Goal: Task Accomplishment & Management: Manage account settings

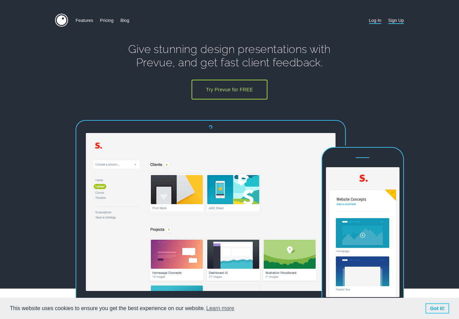
click at [378, 22] on link "Log In" at bounding box center [375, 20] width 12 height 13
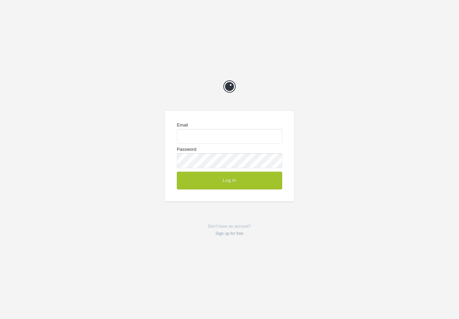
type input "[EMAIL_ADDRESS][DOMAIN_NAME]"
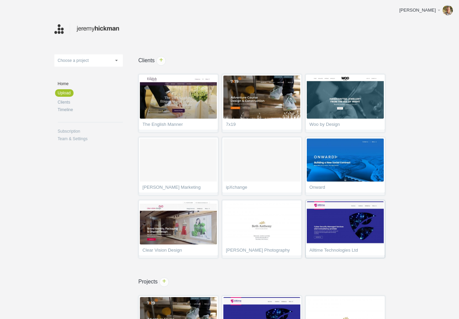
click at [340, 227] on img at bounding box center [345, 223] width 77 height 43
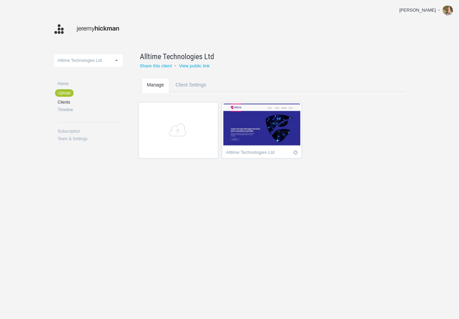
click at [281, 136] on img at bounding box center [261, 125] width 77 height 43
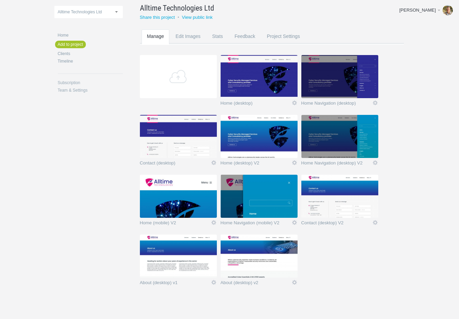
scroll to position [50, 0]
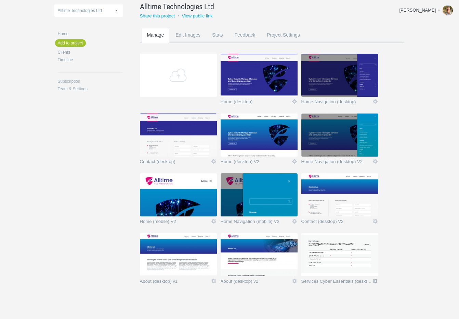
click at [375, 281] on link "Edit" at bounding box center [375, 281] width 6 height 6
click at [357, 251] on link "Edit / Replace" at bounding box center [361, 253] width 41 height 8
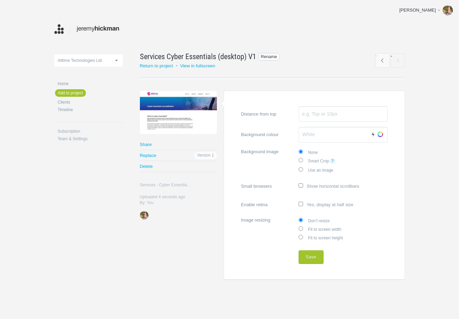
click at [267, 56] on span "Rename" at bounding box center [269, 57] width 22 height 8
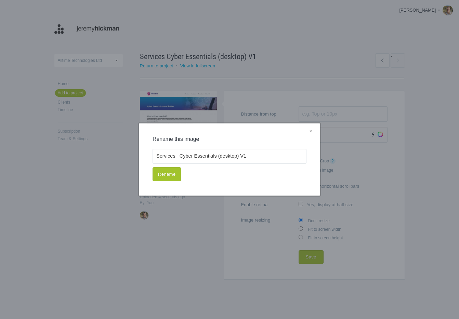
click at [170, 59] on div "× Rename this image Services Cyber Essentials (desktop) V1 Rename" at bounding box center [229, 159] width 459 height 319
click at [168, 56] on div "× Rename this image Services Cyber Essentials (desktop) V1 Rename" at bounding box center [229, 159] width 459 height 319
drag, startPoint x: 177, startPoint y: 156, endPoint x: 219, endPoint y: 154, distance: 41.5
click at [218, 154] on input "Services Cyber Essentials (desktop) V1" at bounding box center [230, 156] width 154 height 15
click at [200, 156] on input "Services (desktop) V1" at bounding box center [230, 156] width 154 height 15
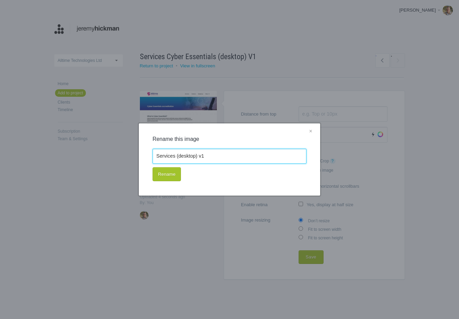
click at [217, 157] on input "Services (desktop) v1" at bounding box center [230, 156] width 154 height 15
paste input "Cyber Essentials"
type input "Services (desktop) v1 - Cyber Essentials example"
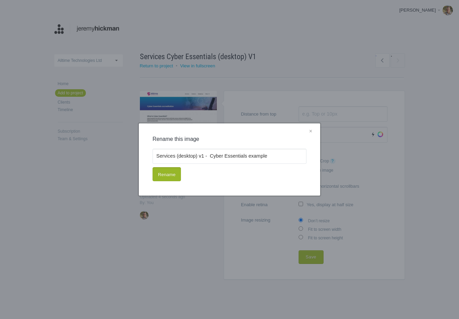
click at [159, 173] on button "Rename" at bounding box center [167, 174] width 28 height 14
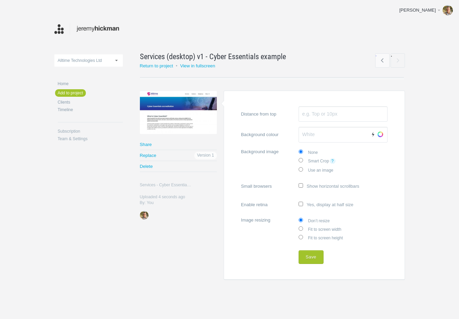
click at [329, 231] on label "Fit to screen width" at bounding box center [343, 229] width 89 height 9
click at [303, 231] on input "Fit to screen width" at bounding box center [301, 228] width 4 height 4
radio input "true"
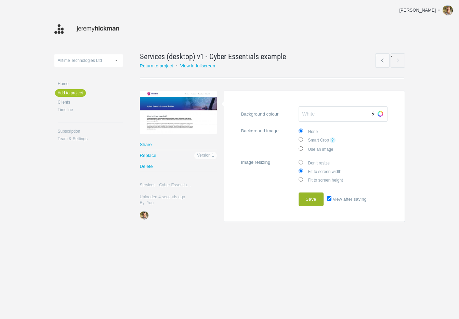
click at [314, 203] on button "Save" at bounding box center [311, 200] width 25 height 14
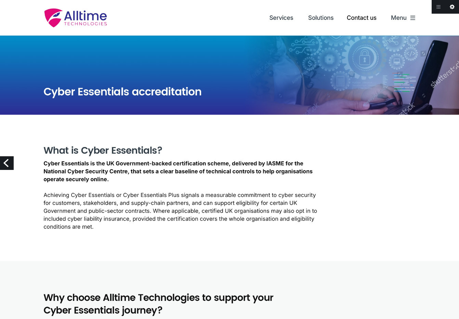
click at [452, 5] on link "Edit this image" at bounding box center [452, 7] width 14 height 14
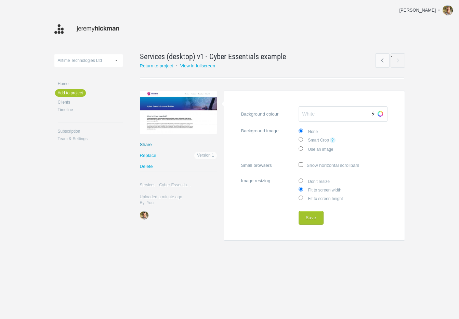
click at [148, 144] on link "Share" at bounding box center [178, 144] width 77 height 11
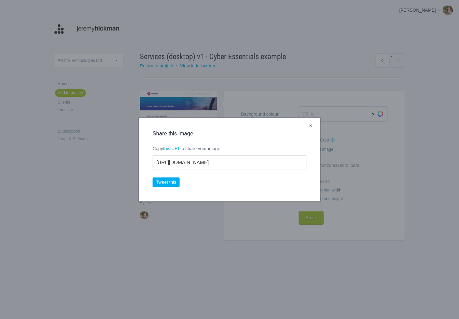
click at [311, 126] on link "×" at bounding box center [311, 126] width 9 height 9
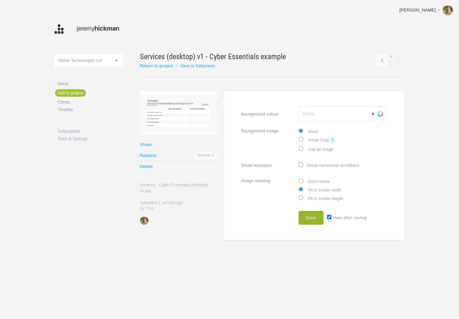
click at [314, 217] on button "Save" at bounding box center [311, 218] width 25 height 14
